Goal: Transaction & Acquisition: Purchase product/service

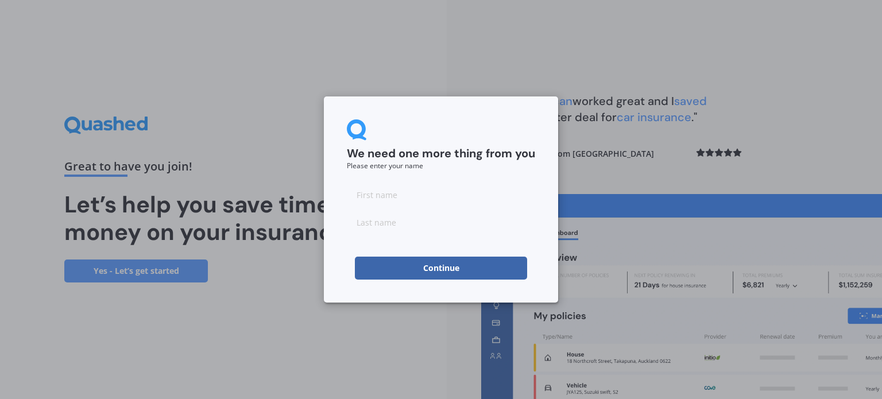
click at [373, 197] on input at bounding box center [441, 194] width 188 height 23
click at [447, 198] on input at bounding box center [441, 194] width 188 height 23
type input "Rochelle"
click at [466, 221] on input at bounding box center [441, 222] width 188 height 23
click at [371, 222] on input at bounding box center [441, 222] width 188 height 23
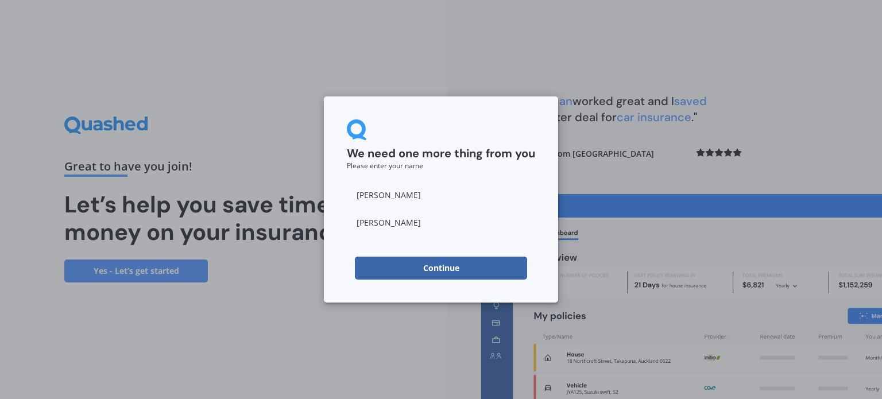
type input "Rasmussen"
click at [456, 271] on button "Continue" at bounding box center [441, 268] width 172 height 23
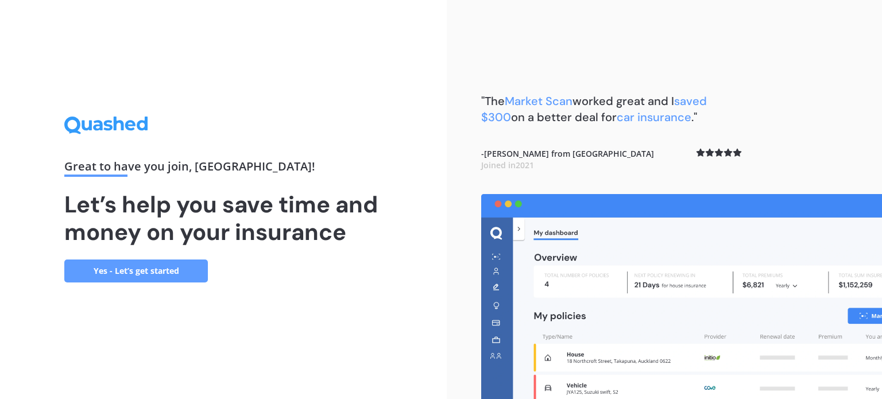
click at [170, 277] on link "Yes - Let’s get started" at bounding box center [136, 270] width 144 height 23
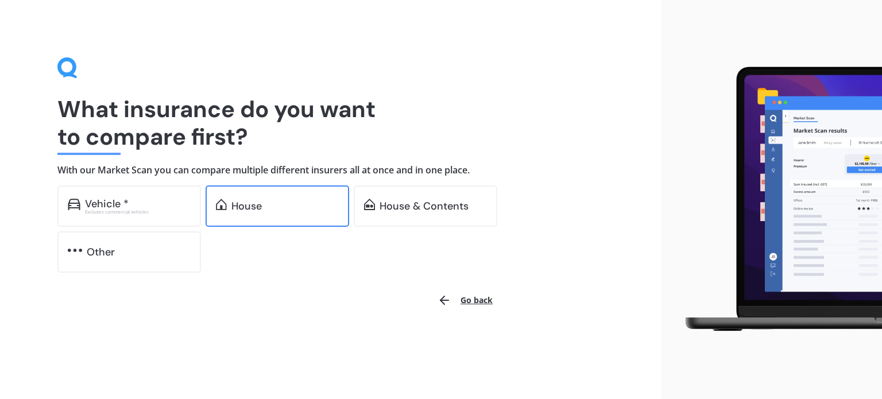
click at [259, 188] on div "House" at bounding box center [278, 205] width 144 height 41
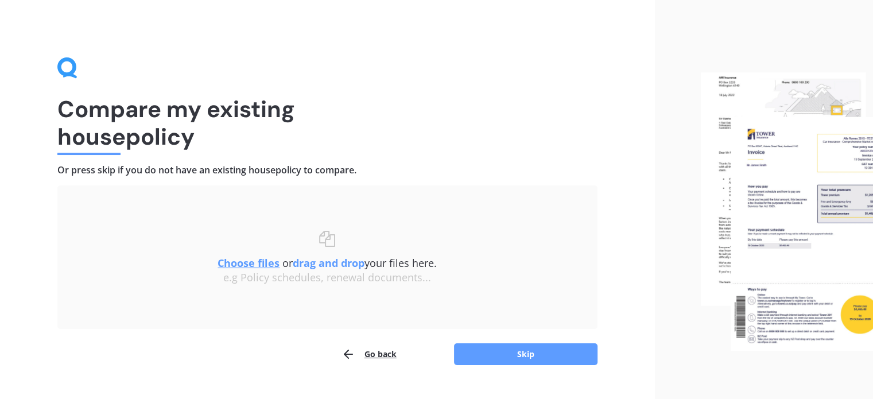
scroll to position [24, 0]
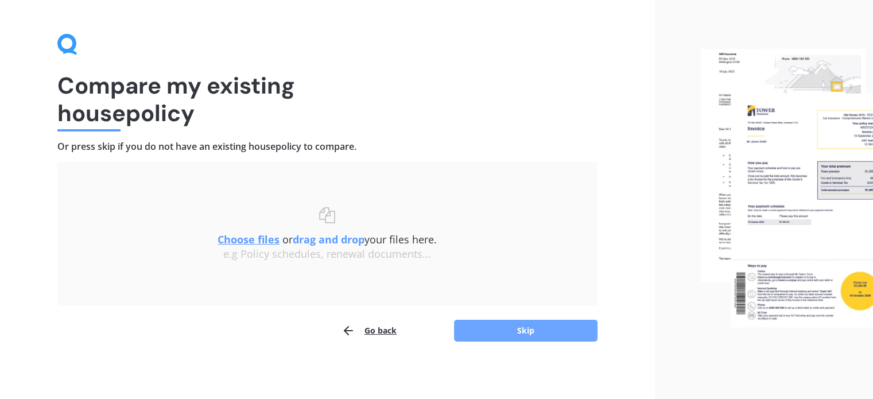
click at [560, 331] on button "Skip" at bounding box center [526, 331] width 144 height 22
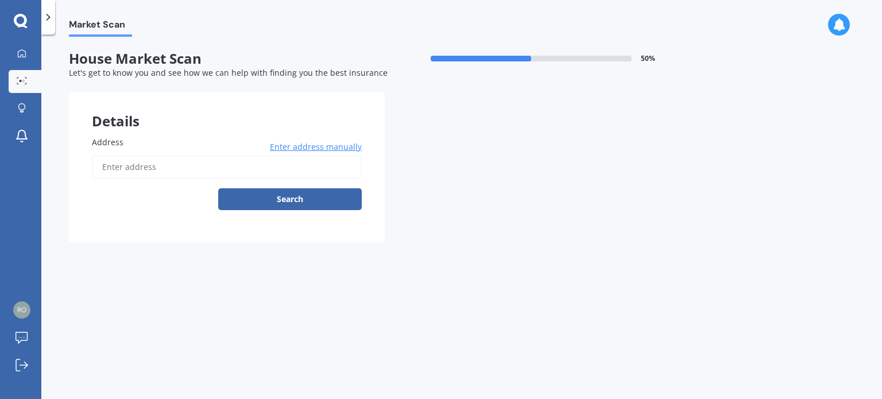
click at [138, 141] on label "Address" at bounding box center [224, 142] width 265 height 12
click at [138, 155] on input "Address" at bounding box center [227, 167] width 270 height 24
type input "60 Banks Street, Marfell, New Plymouth 4310"
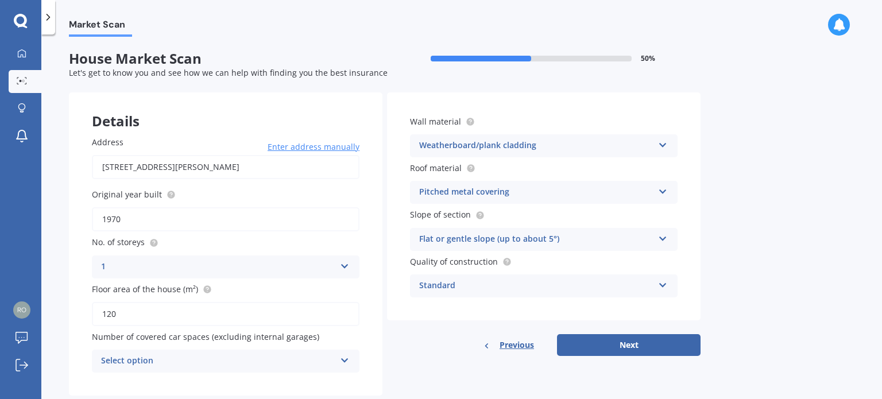
scroll to position [25, 0]
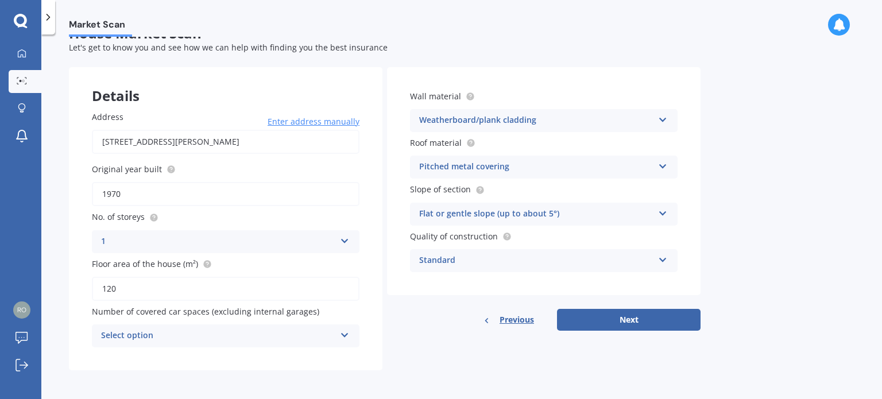
click at [344, 337] on icon at bounding box center [345, 333] width 10 height 8
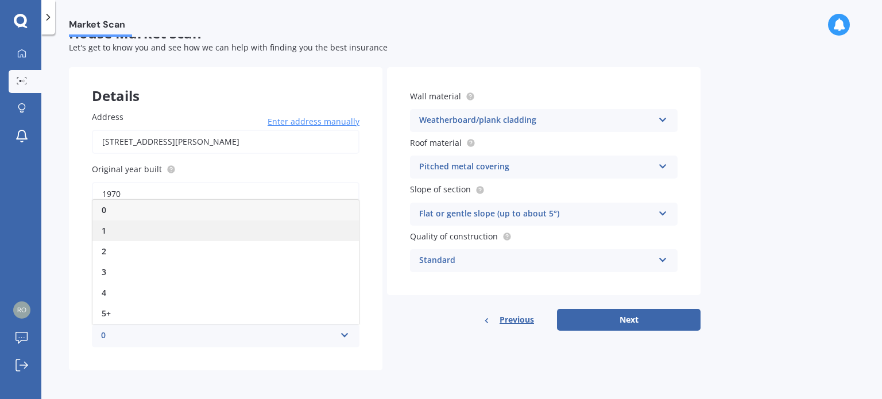
click at [188, 234] on div "1" at bounding box center [225, 230] width 266 height 21
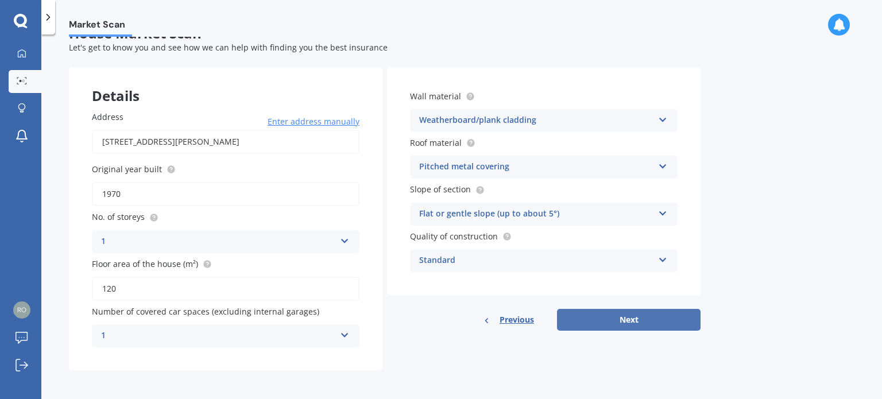
click at [593, 325] on button "Next" at bounding box center [629, 320] width 144 height 22
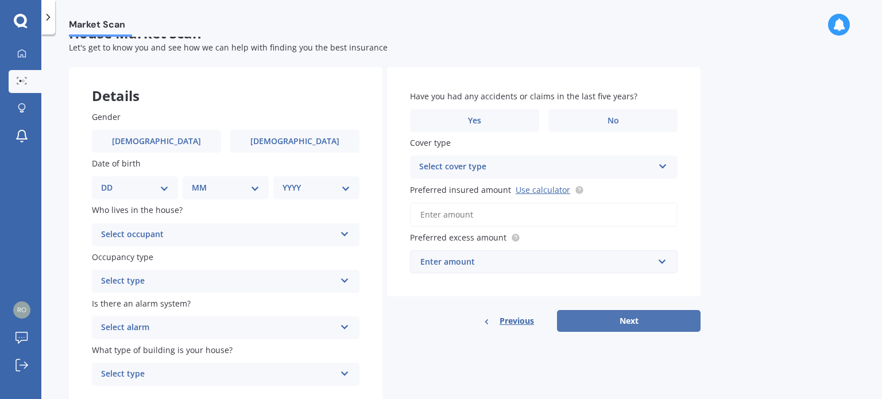
scroll to position [0, 0]
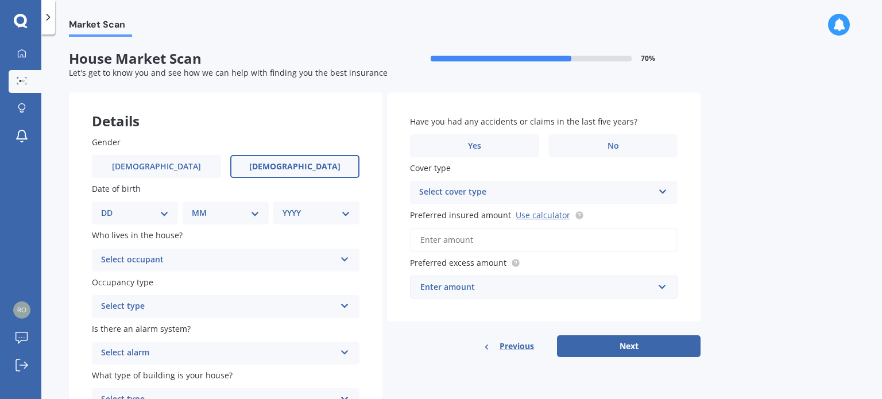
click at [299, 163] on span "Female" at bounding box center [294, 167] width 91 height 10
click at [0, 0] on input "Female" at bounding box center [0, 0] width 0 height 0
click at [165, 215] on select "DD 01 02 03 04 05 06 07 08 09 10 11 12 13 14 15 16 17 18 19 20 21 22 23 24 25 2…" at bounding box center [135, 213] width 68 height 13
click at [110, 207] on select "DD 01 02 03 04 05 06 07 08 09 10 11 12 13 14 15 16 17 18 19 20 21 22 23 24 25 2…" at bounding box center [135, 213] width 68 height 13
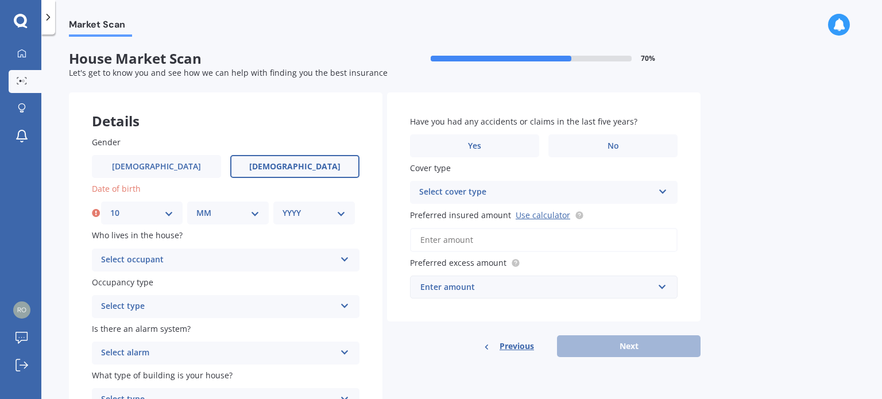
click at [166, 217] on select "DD 01 02 03 04 05 06 07 08 09 10 11 12 13 14 15 16 17 18 19 20 21 22 23 24 25 2…" at bounding box center [141, 213] width 63 height 13
select select "11"
click at [110, 207] on select "DD 01 02 03 04 05 06 07 08 09 10 11 12 13 14 15 16 17 18 19 20 21 22 23 24 25 2…" at bounding box center [141, 213] width 63 height 13
click at [255, 214] on select "MM 01 02 03 04 05 06 07 08 09 10 11 12" at bounding box center [227, 213] width 63 height 13
click at [169, 214] on select "DD 01 02 03 04 05 06 07 08 09 10 11 12 13 14 15 16 17 18 19 20 21 22 23 24 25 2…" at bounding box center [141, 213] width 63 height 13
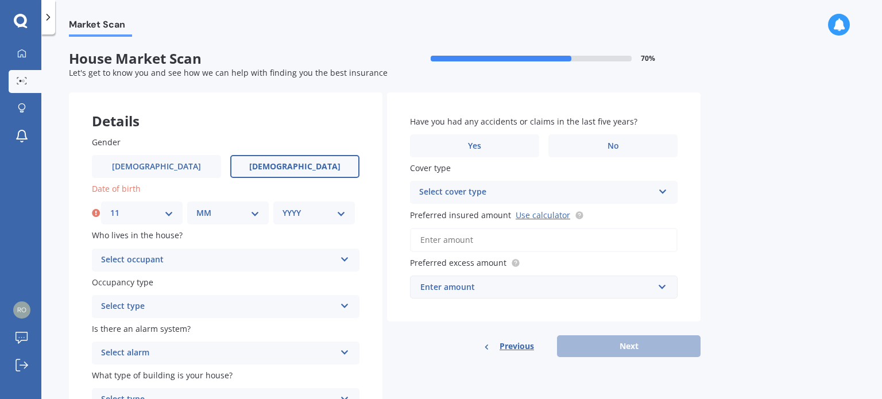
click at [301, 215] on select "YYYY 2009 2008 2007 2006 2005 2004 2003 2002 2001 2000 1999 1998 1997 1996 1995…" at bounding box center [313, 213] width 63 height 13
select select "1977"
click at [282, 207] on select "YYYY 2009 2008 2007 2006 2005 2004 2003 2002 2001 2000 1999 1998 1997 1996 1995…" at bounding box center [313, 213] width 63 height 13
click at [343, 255] on icon at bounding box center [345, 257] width 10 height 8
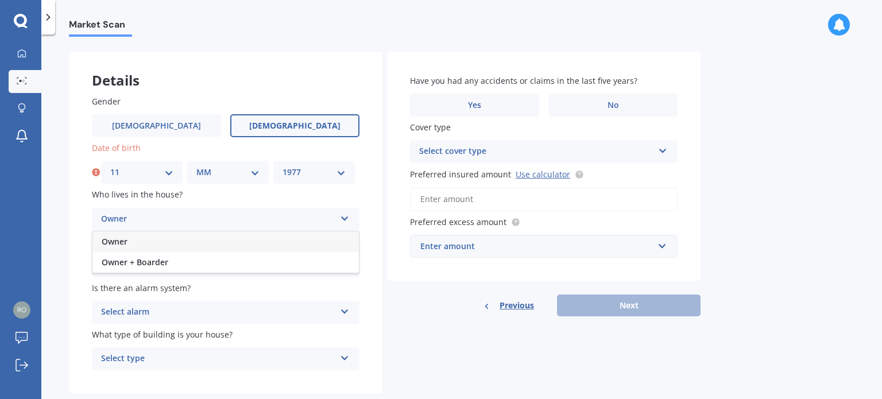
scroll to position [41, 0]
click at [382, 211] on div "Details Gender Male Female Date of birth DD 01 02 03 04 05 06 07 08 09 10 11 12…" at bounding box center [384, 222] width 631 height 342
click at [342, 266] on icon at bounding box center [345, 262] width 10 height 8
click at [379, 263] on div "Gender Male Female Date of birth DD 01 02 03 04 05 06 07 08 09 10 11 12 13 14 1…" at bounding box center [225, 232] width 313 height 321
click at [277, 213] on div "Owner" at bounding box center [218, 219] width 234 height 14
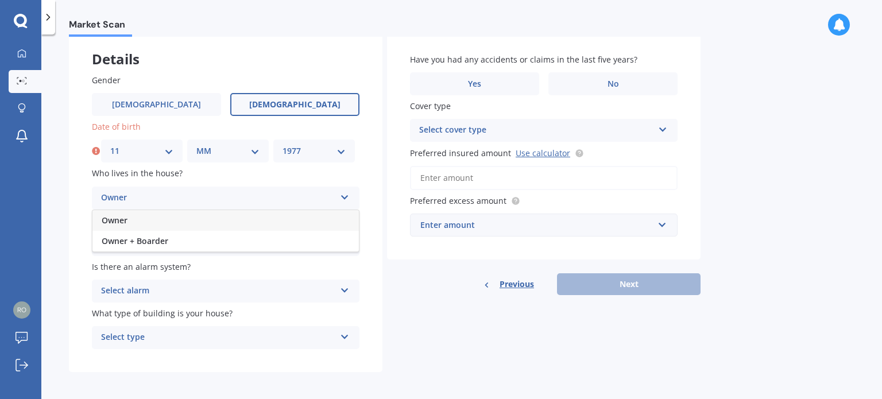
scroll to position [65, 0]
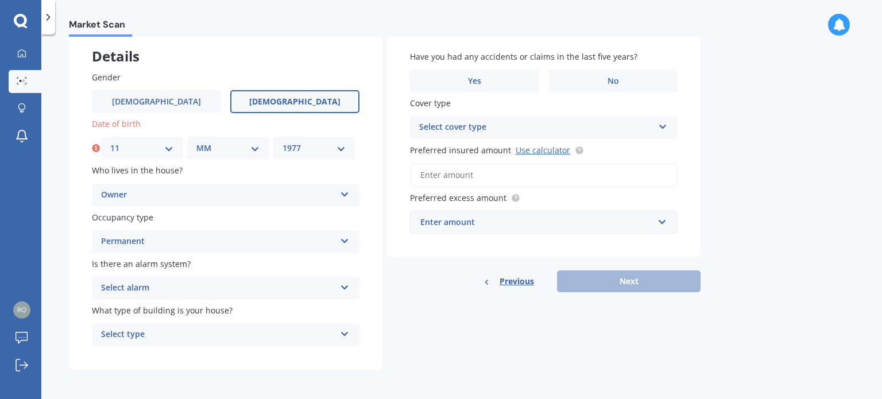
click at [378, 216] on div "Gender Male Female Date of birth DD 01 02 03 04 05 06 07 08 09 10 11 12 13 14 1…" at bounding box center [225, 208] width 313 height 321
click at [345, 289] on icon at bounding box center [345, 285] width 10 height 8
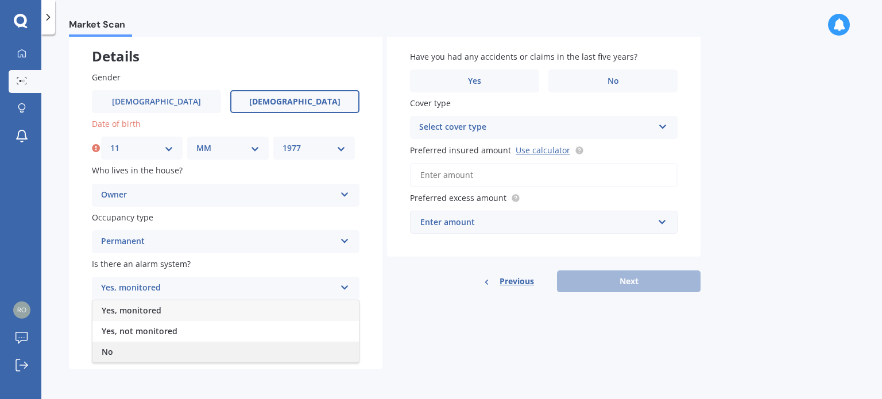
click at [200, 350] on div "No" at bounding box center [225, 352] width 266 height 21
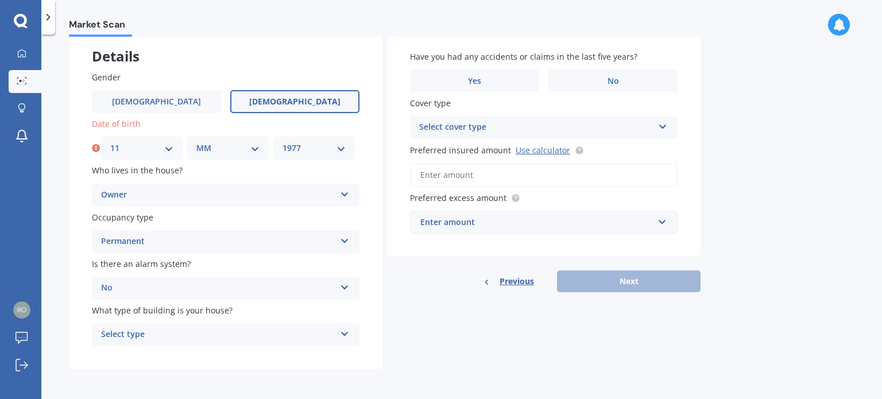
click at [341, 332] on icon at bounding box center [345, 332] width 10 height 8
click at [261, 269] on div "Freestanding" at bounding box center [225, 271] width 266 height 21
click at [387, 288] on div "Previous Next" at bounding box center [543, 281] width 313 height 22
click at [168, 149] on select "DD 01 02 03 04 05 06 07 08 09 10 11 12 13 14 15 16 17 18 19 20 21 22 23 24 25 2…" at bounding box center [141, 148] width 63 height 13
select select "10"
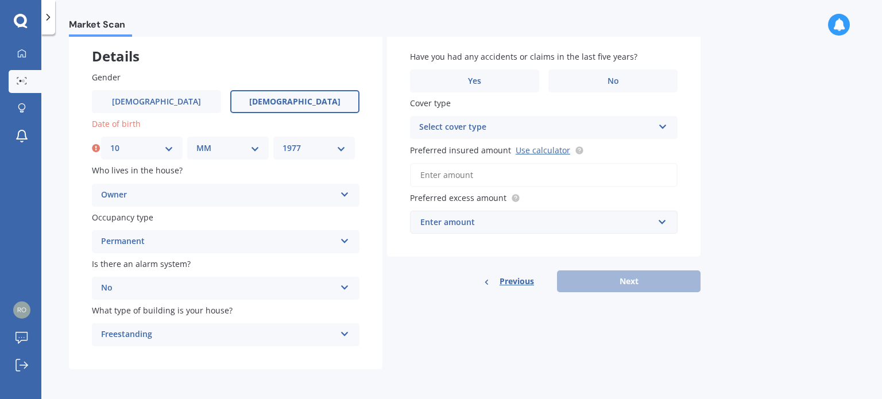
click at [110, 142] on select "DD 01 02 03 04 05 06 07 08 09 10 11 12 13 14 15 16 17 18 19 20 21 22 23 24 25 2…" at bounding box center [141, 148] width 63 height 13
click at [253, 149] on select "MM 01 02 03 04 05 06 07 08 09 10 11 12" at bounding box center [227, 148] width 63 height 13
select select "11"
click at [196, 142] on select "MM 01 02 03 04 05 06 07 08 09 10 11 12" at bounding box center [227, 148] width 63 height 13
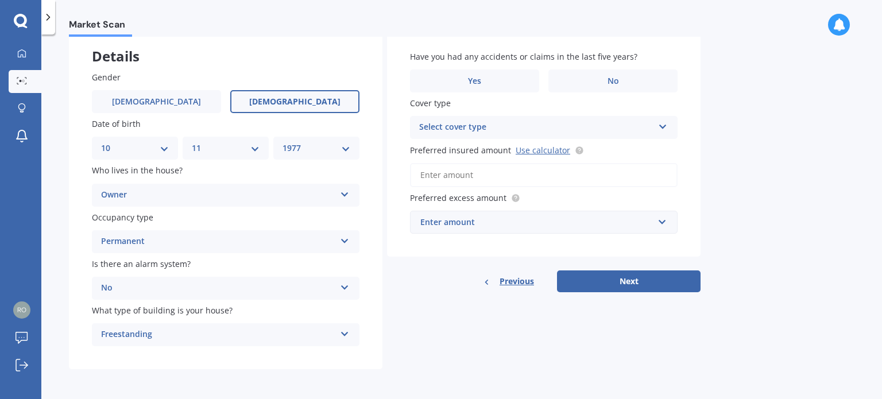
click at [376, 222] on div "Gender Male Female Date of birth DD 01 02 03 04 05 06 07 08 09 10 11 12 13 14 1…" at bounding box center [225, 208] width 313 height 321
click at [272, 191] on div "Owner" at bounding box center [218, 195] width 234 height 14
click at [369, 204] on div "Gender Male Female Date of birth DD 01 02 03 04 05 06 07 08 09 10 11 12 13 14 1…" at bounding box center [225, 208] width 313 height 321
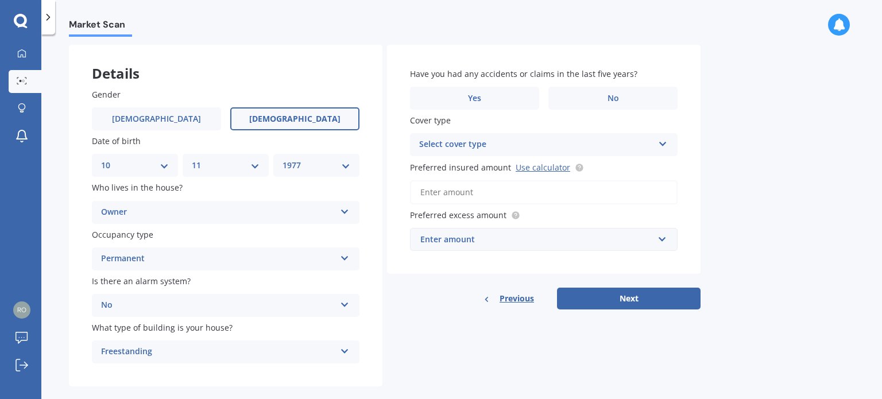
scroll to position [46, 0]
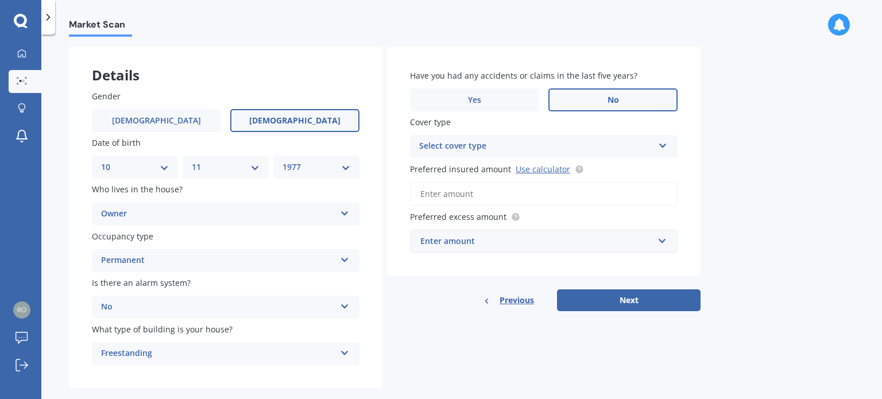
click at [638, 98] on label "No" at bounding box center [612, 99] width 129 height 23
click at [0, 0] on input "No" at bounding box center [0, 0] width 0 height 0
click at [662, 147] on icon at bounding box center [663, 143] width 10 height 8
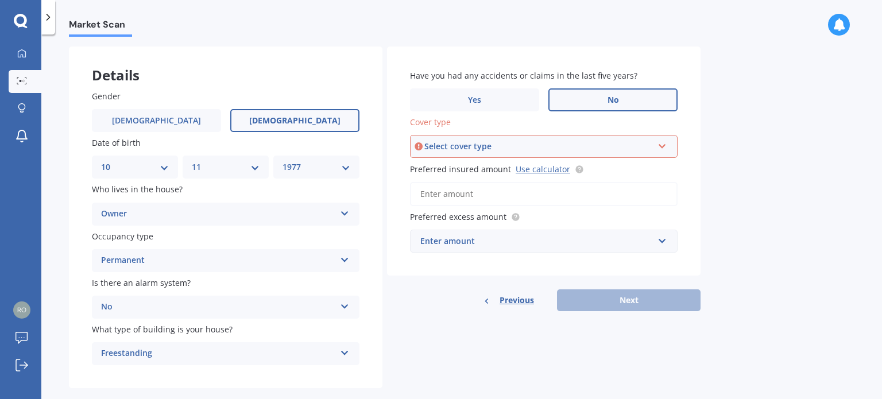
click at [658, 146] on icon at bounding box center [662, 144] width 10 height 8
click at [599, 165] on div "High" at bounding box center [543, 168] width 265 height 21
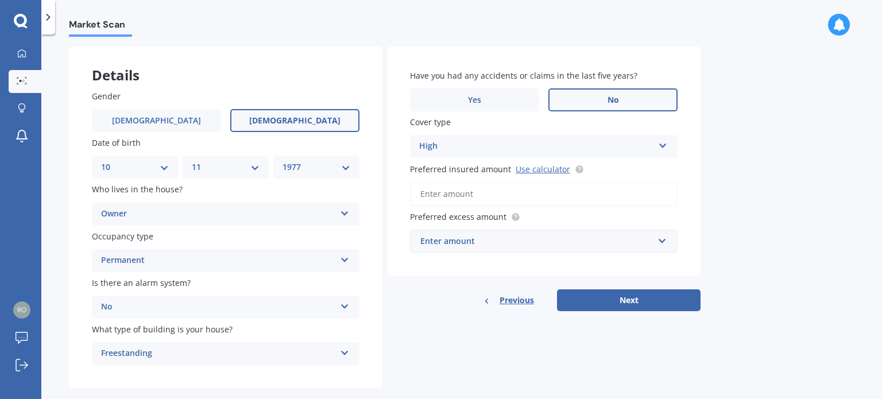
click at [595, 195] on input "Preferred insured amount Use calculator" at bounding box center [544, 194] width 268 height 24
click at [588, 198] on input "Preferred insured amount Use calculator" at bounding box center [544, 194] width 268 height 24
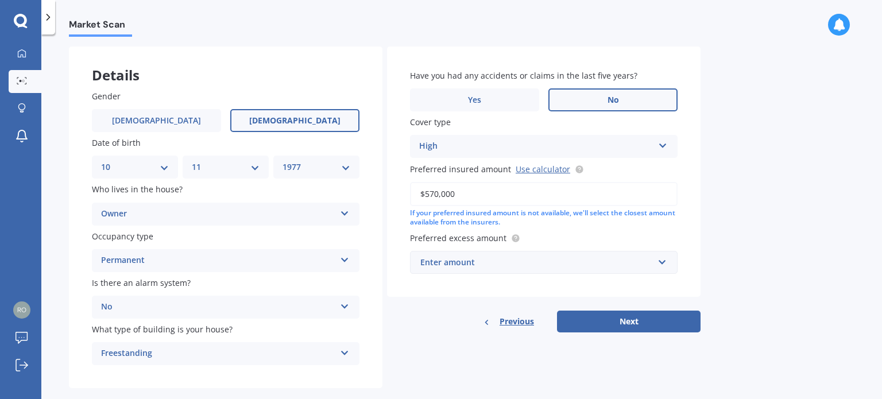
type input "$570,000"
click at [661, 266] on input "text" at bounding box center [539, 262] width 257 height 22
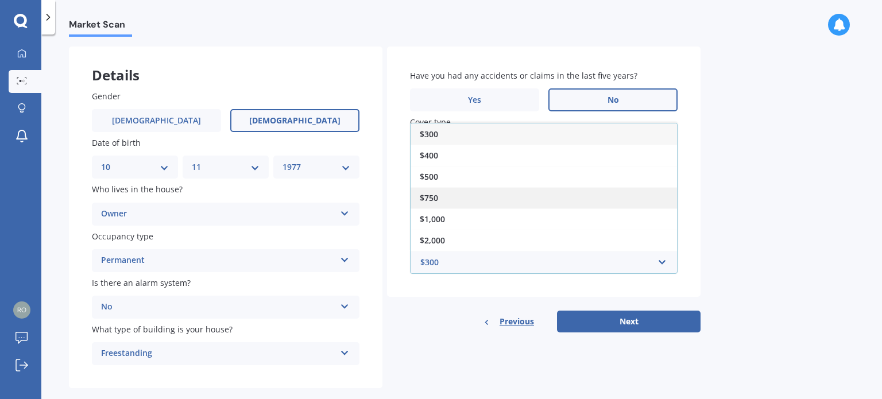
click at [444, 191] on div "$750" at bounding box center [543, 197] width 266 height 21
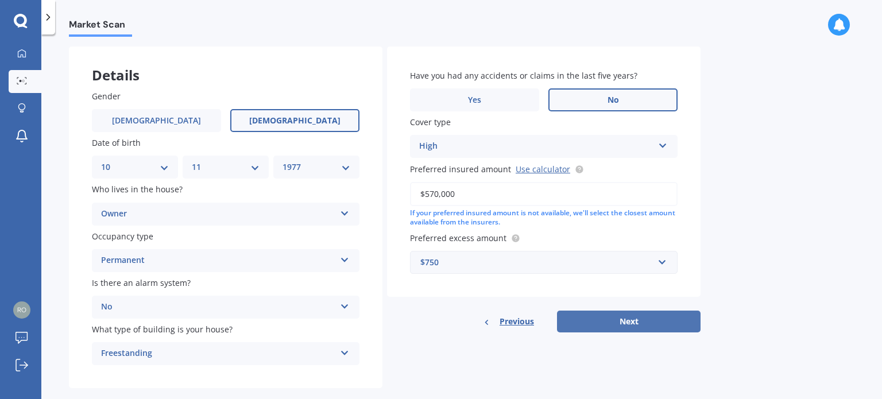
click at [610, 325] on button "Next" at bounding box center [629, 322] width 144 height 22
select select "10"
select select "11"
select select "1977"
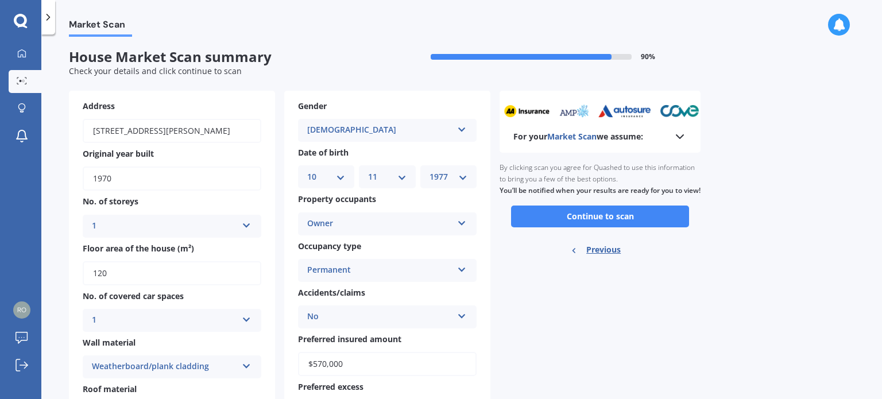
scroll to position [0, 0]
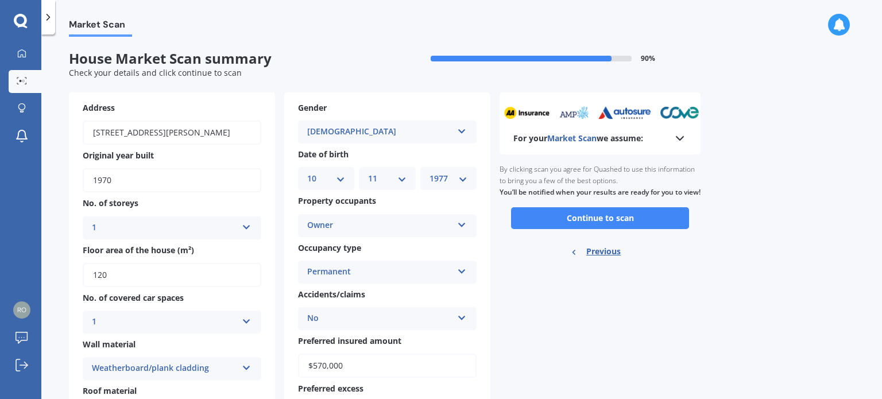
click at [462, 273] on icon at bounding box center [462, 269] width 10 height 8
click at [463, 223] on icon at bounding box center [462, 223] width 10 height 8
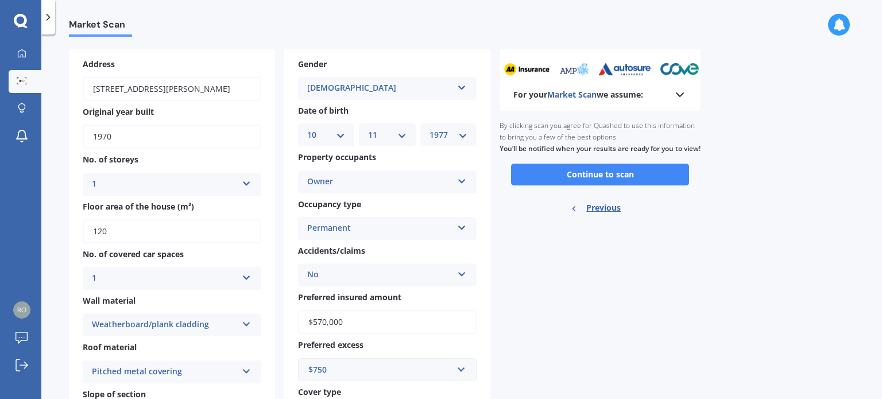
scroll to position [38, 0]
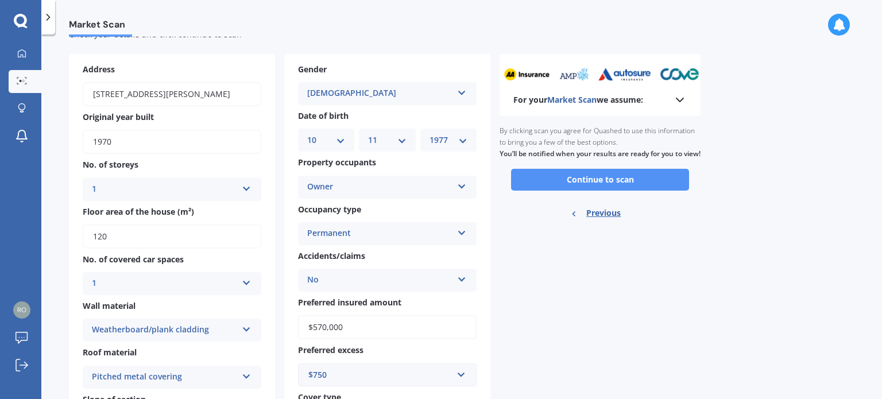
click at [542, 191] on button "Continue to scan" at bounding box center [600, 180] width 178 height 22
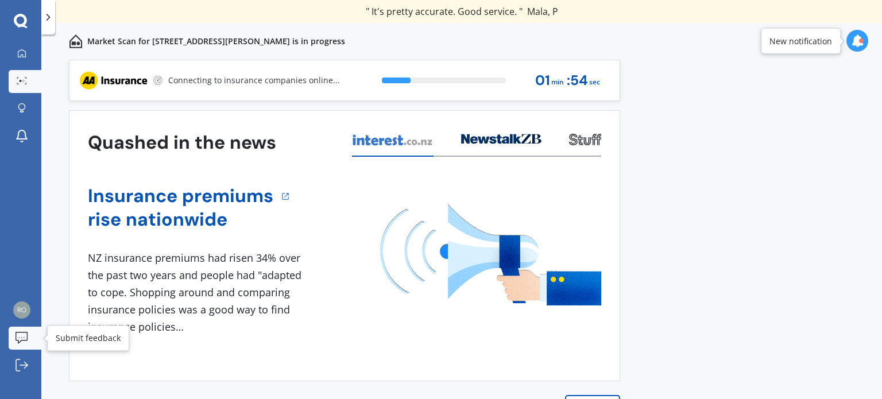
click at [18, 332] on icon at bounding box center [21, 338] width 13 height 12
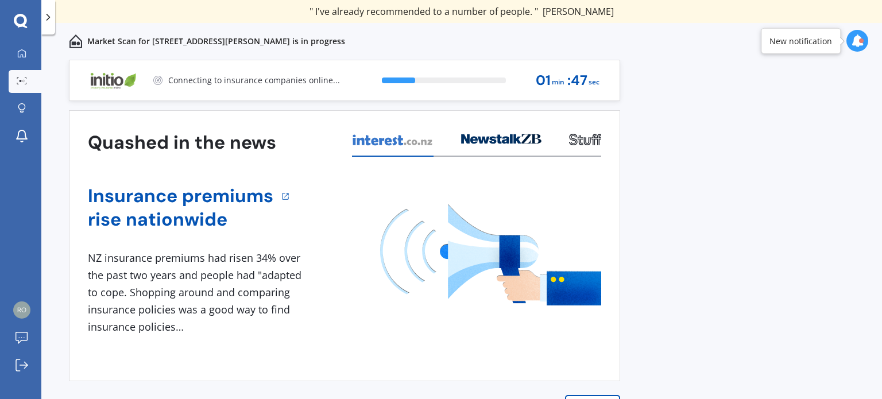
click at [26, 224] on div "My Dashboard Market Scan Explore insurance Notifications Rochelle Rasmussen Sub…" at bounding box center [20, 220] width 41 height 356
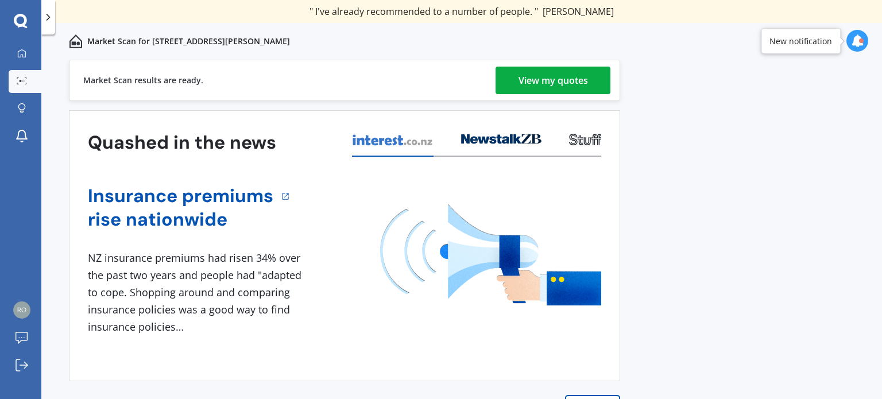
scroll to position [16, 0]
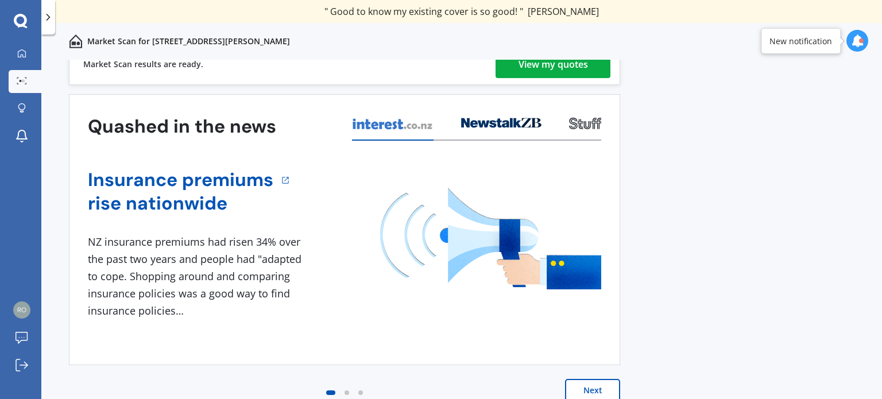
click at [590, 385] on button "Next" at bounding box center [592, 390] width 55 height 23
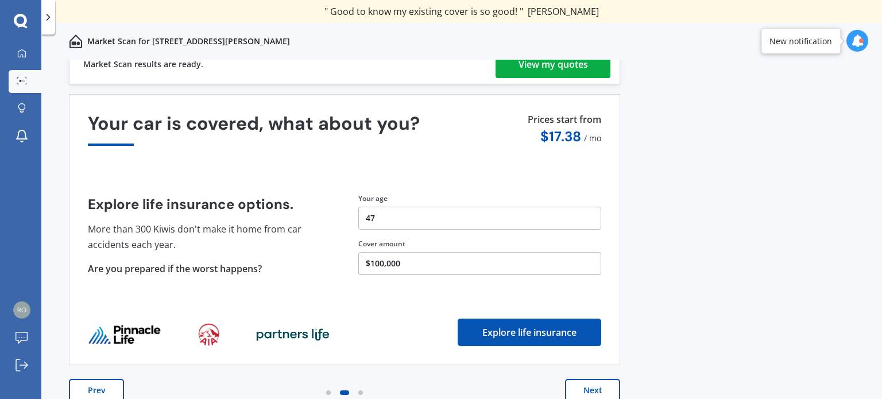
scroll to position [0, 0]
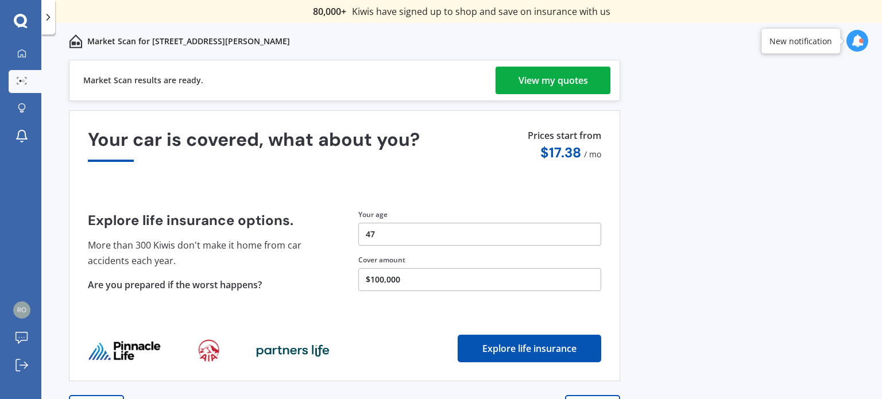
click at [531, 84] on div "View my quotes" at bounding box center [552, 81] width 69 height 28
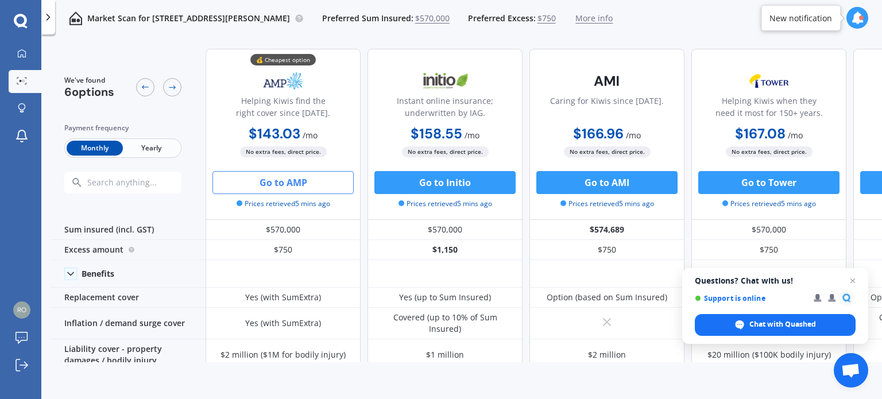
drag, startPoint x: 281, startPoint y: 185, endPoint x: 241, endPoint y: 184, distance: 40.2
click at [241, 184] on button "Go to AMP" at bounding box center [282, 182] width 141 height 23
